Goal: Task Accomplishment & Management: Complete application form

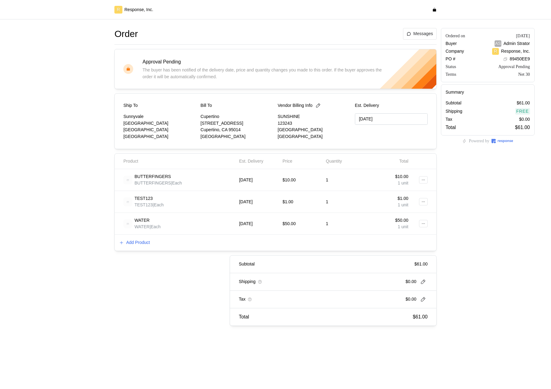
click at [126, 248] on div "Add Product" at bounding box center [276, 243] width 322 height 16
click at [139, 243] on p "Add Product" at bounding box center [138, 243] width 24 height 7
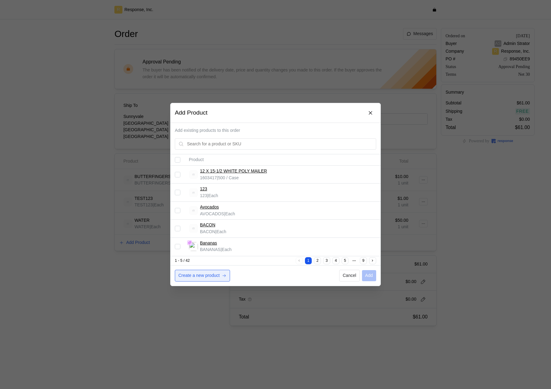
click at [202, 275] on p "Create a new product" at bounding box center [199, 276] width 41 height 7
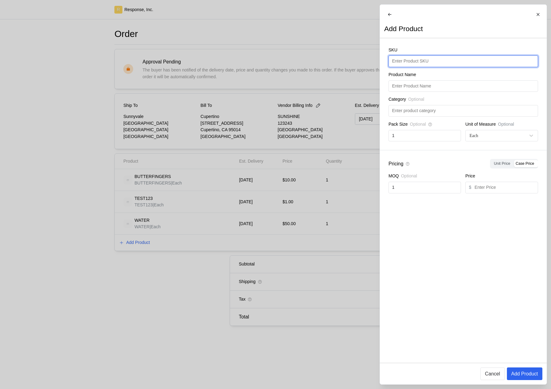
click at [430, 67] on input "text" at bounding box center [463, 61] width 142 height 11
type input "MILK"
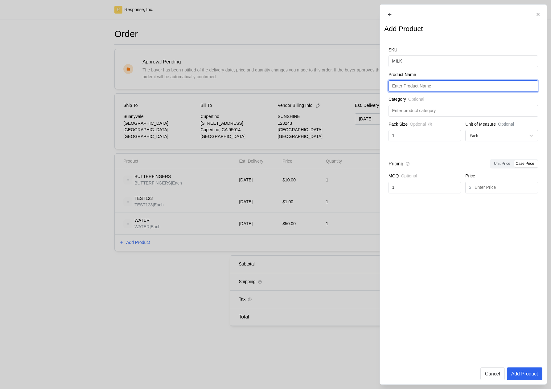
click at [430, 86] on input "text" at bounding box center [463, 86] width 142 height 11
paste input "MILK"
type input "MILK"
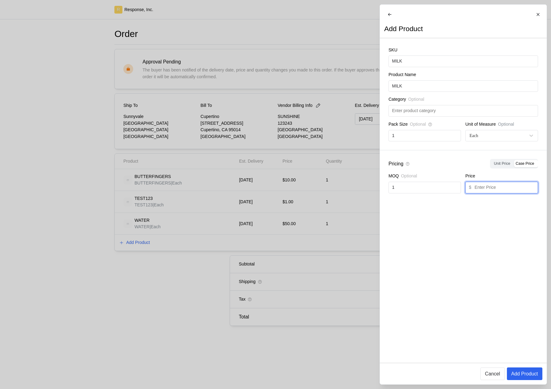
click at [505, 190] on input "text" at bounding box center [505, 187] width 60 height 11
type input "1.99"
click at [425, 116] on input "text" at bounding box center [463, 110] width 142 height 11
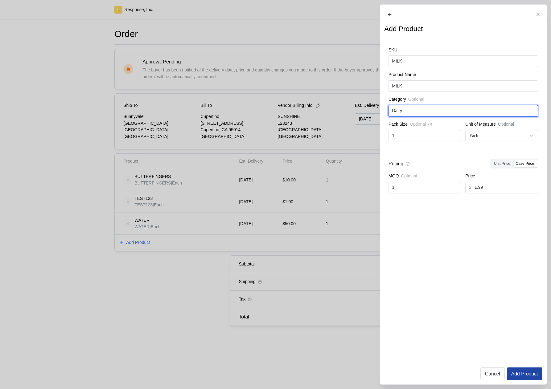
type input "Dairy"
click at [529, 375] on p "Add Product" at bounding box center [524, 374] width 27 height 8
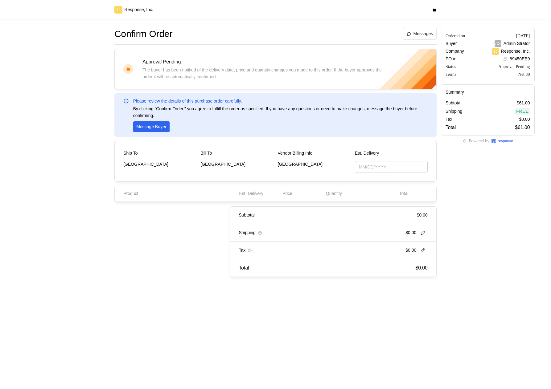
type input "[DATE]"
